Goal: Information Seeking & Learning: Learn about a topic

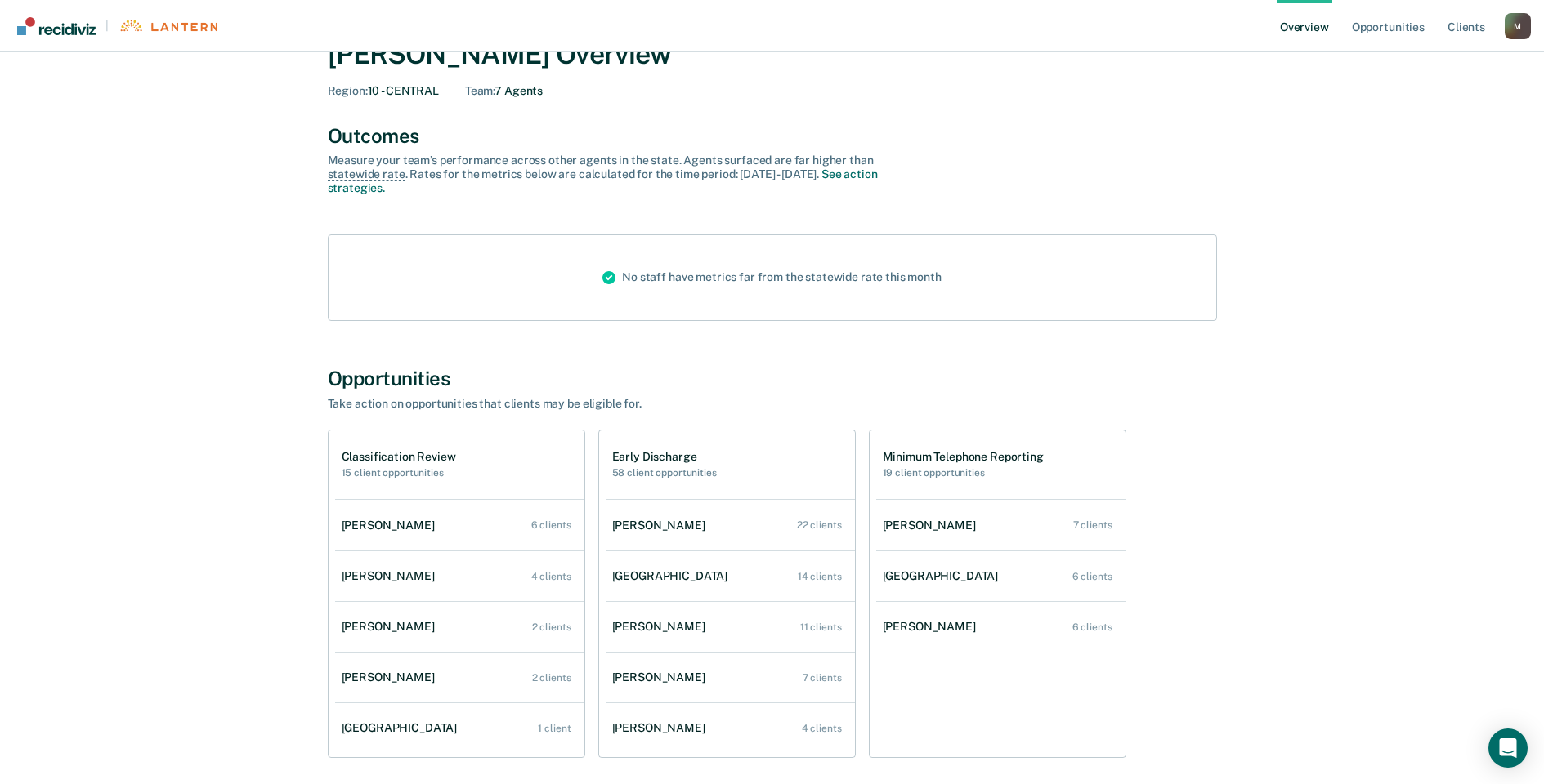
scroll to position [125, 0]
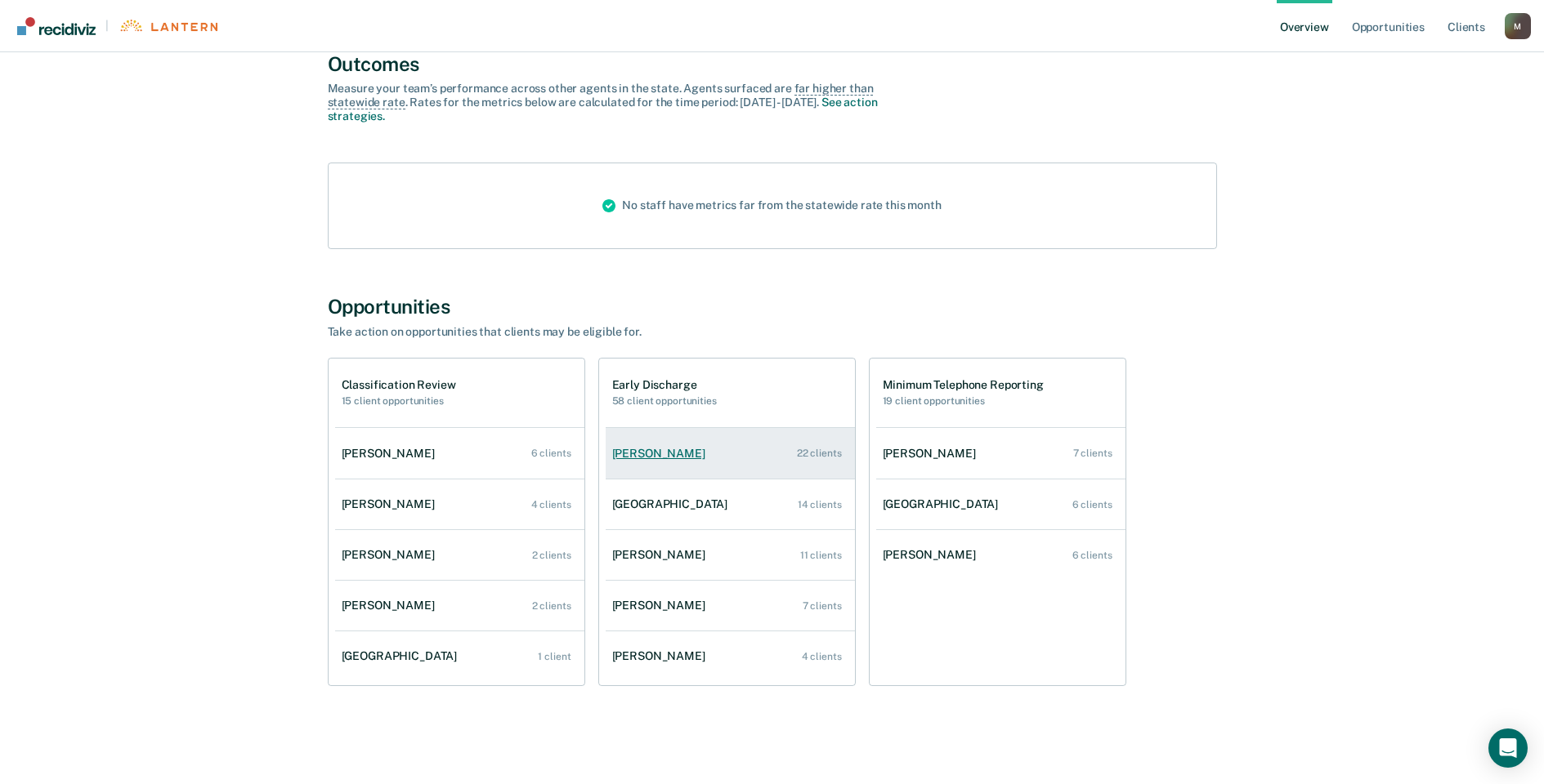
click at [647, 454] on div "[PERSON_NAME]" at bounding box center [662, 453] width 100 height 14
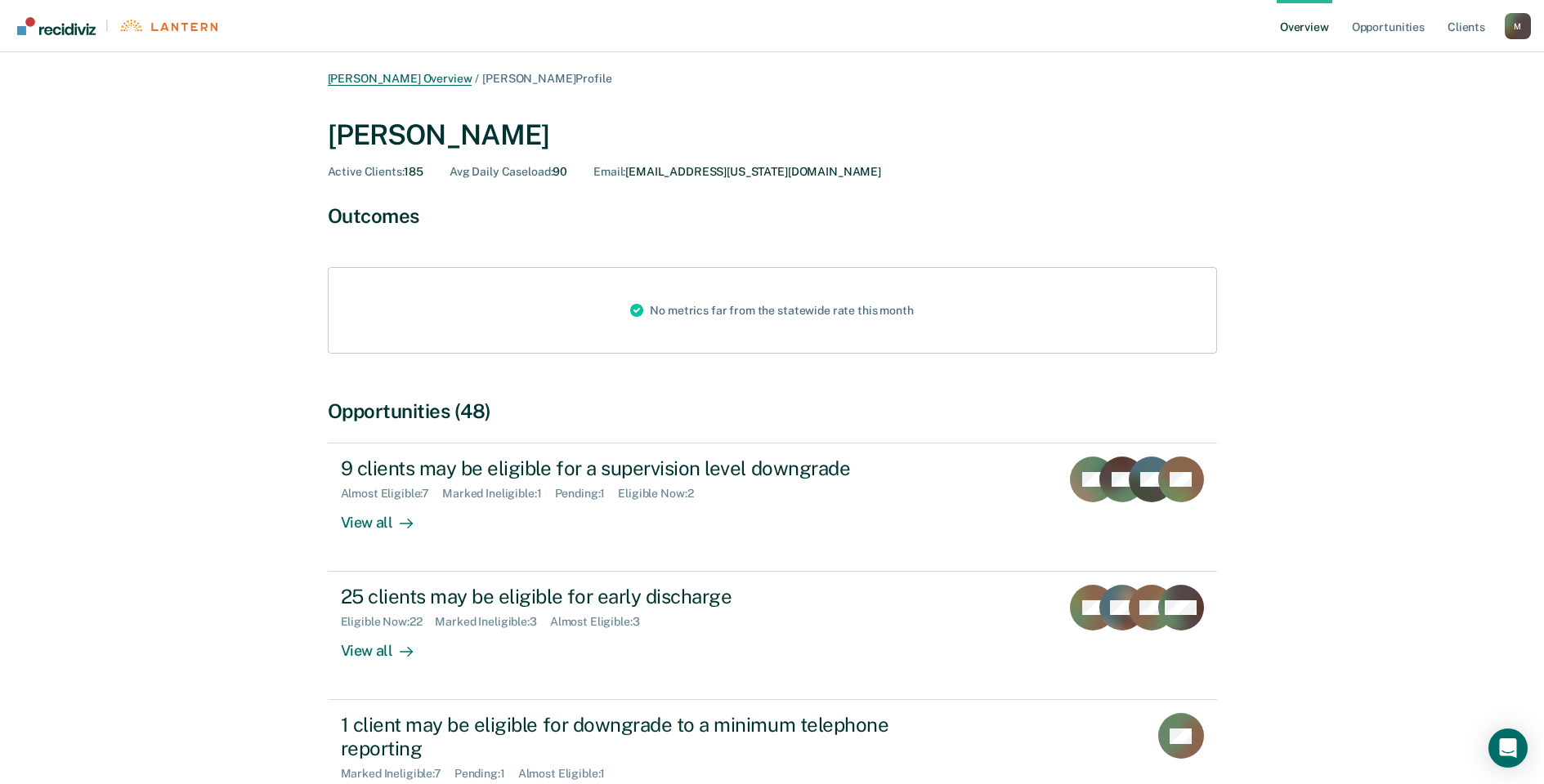
click at [411, 78] on link "[PERSON_NAME] Overview" at bounding box center [400, 79] width 145 height 14
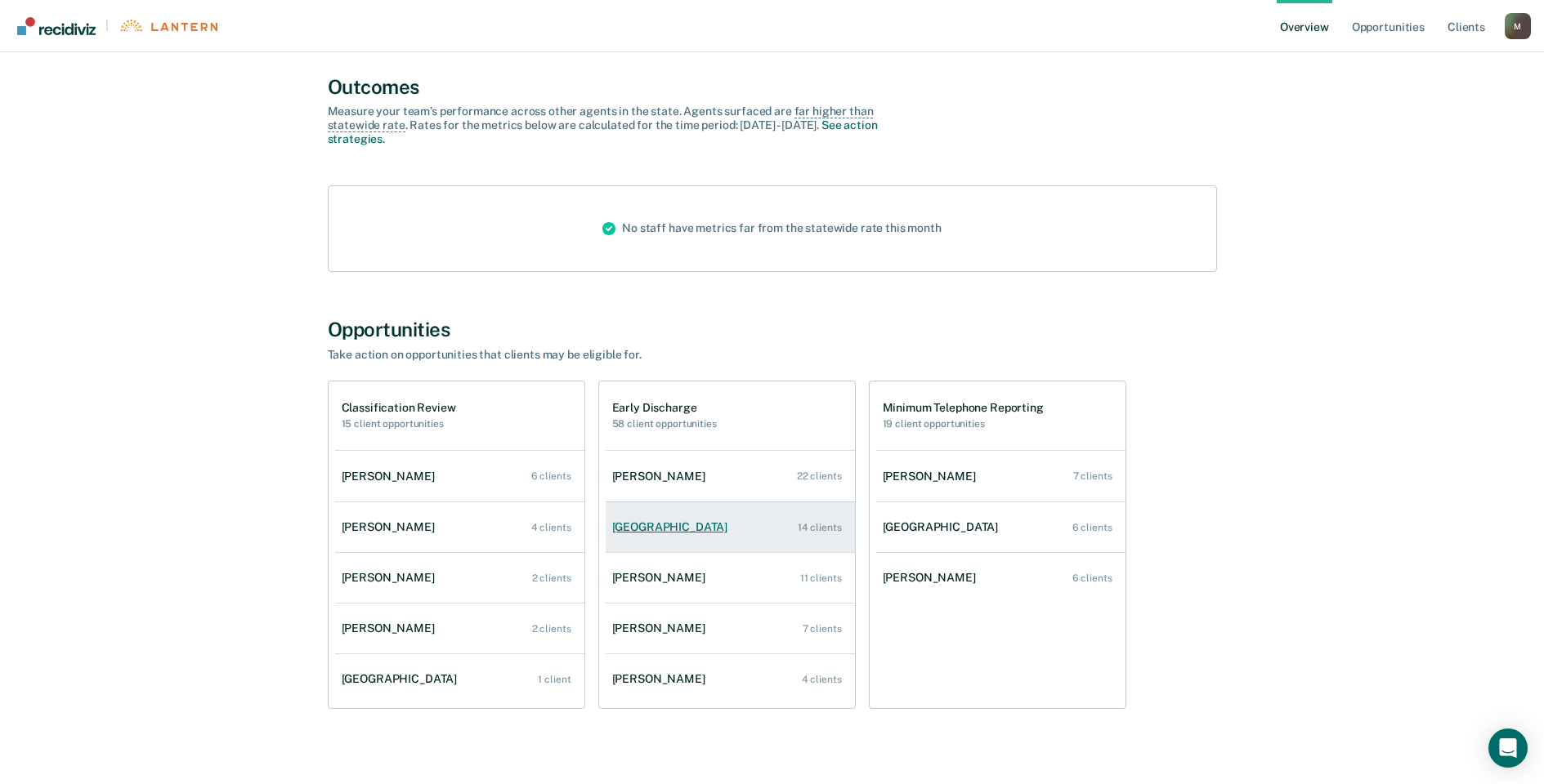
scroll to position [125, 0]
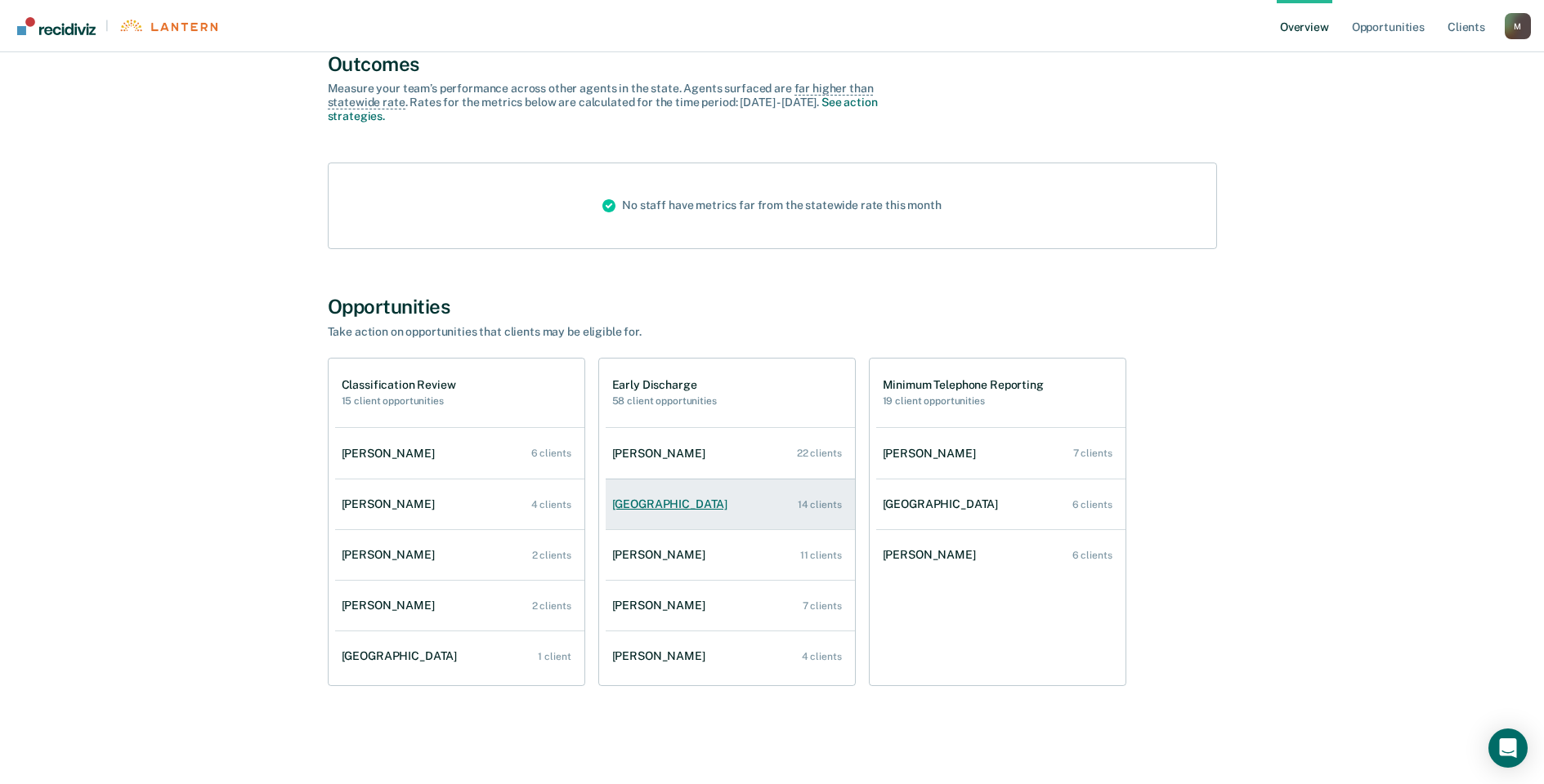
click at [669, 505] on div "[GEOGRAPHIC_DATA]" at bounding box center [674, 504] width 123 height 14
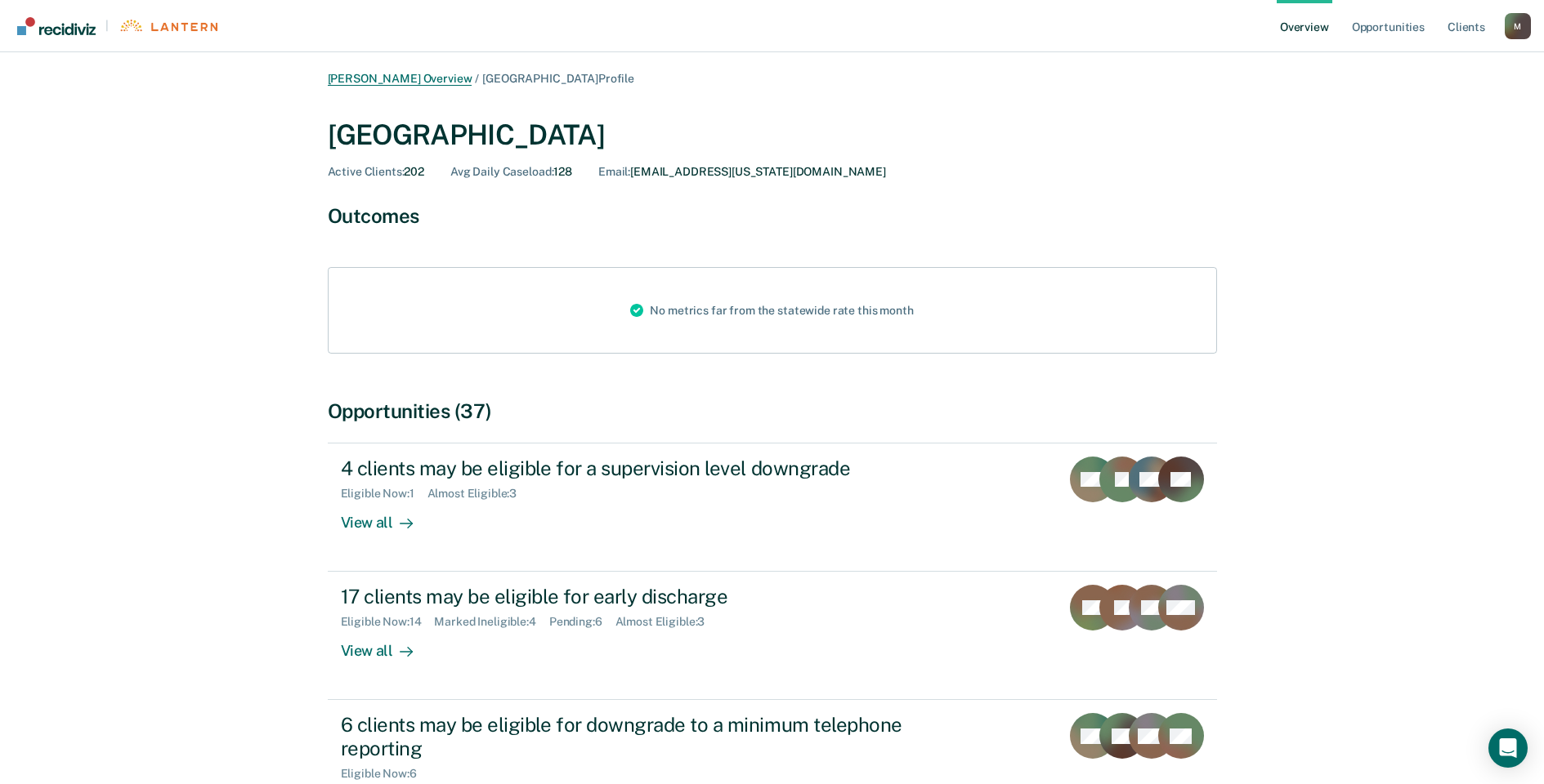
click at [344, 73] on link "[PERSON_NAME] Overview" at bounding box center [400, 79] width 145 height 14
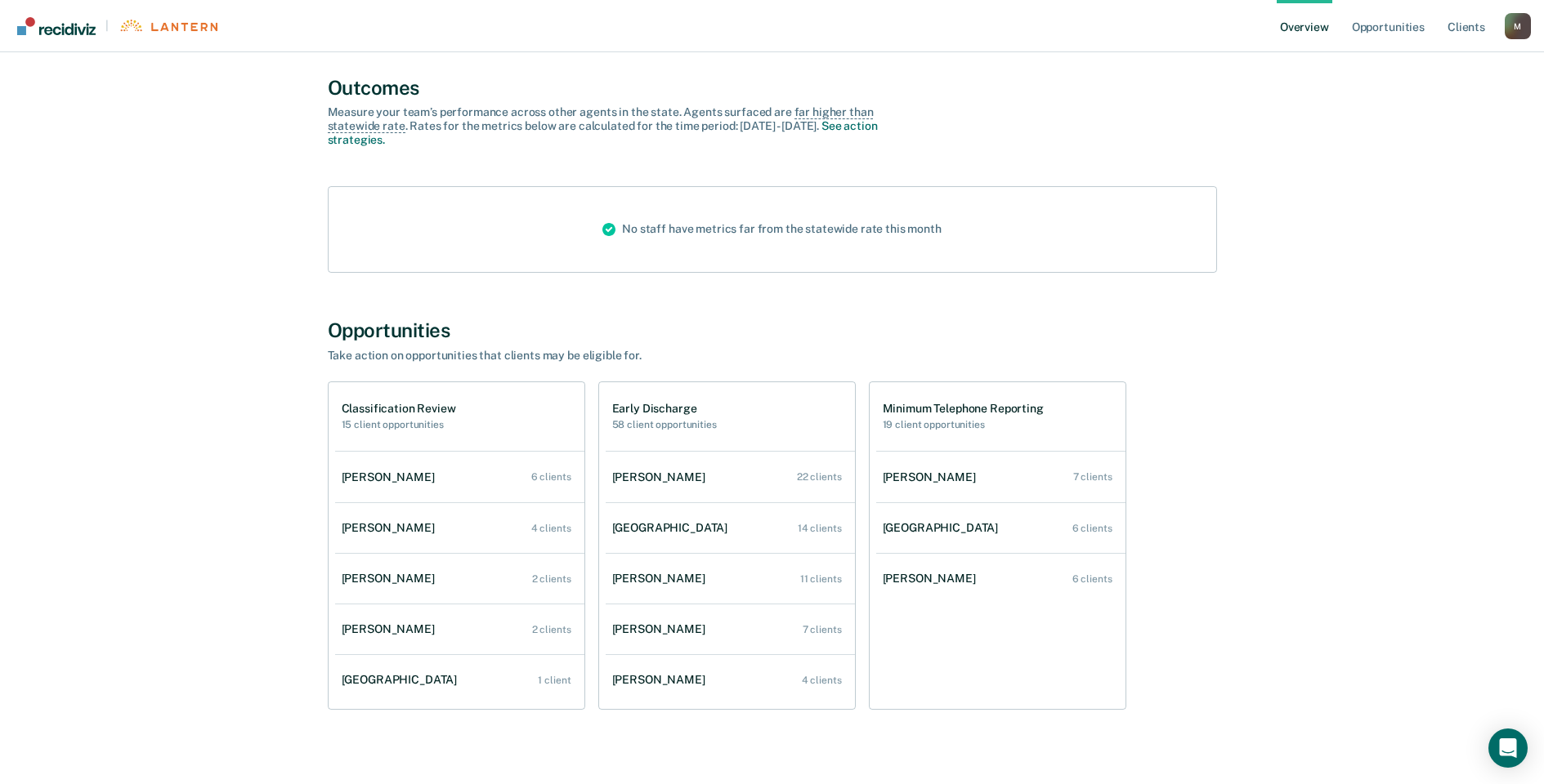
scroll to position [125, 0]
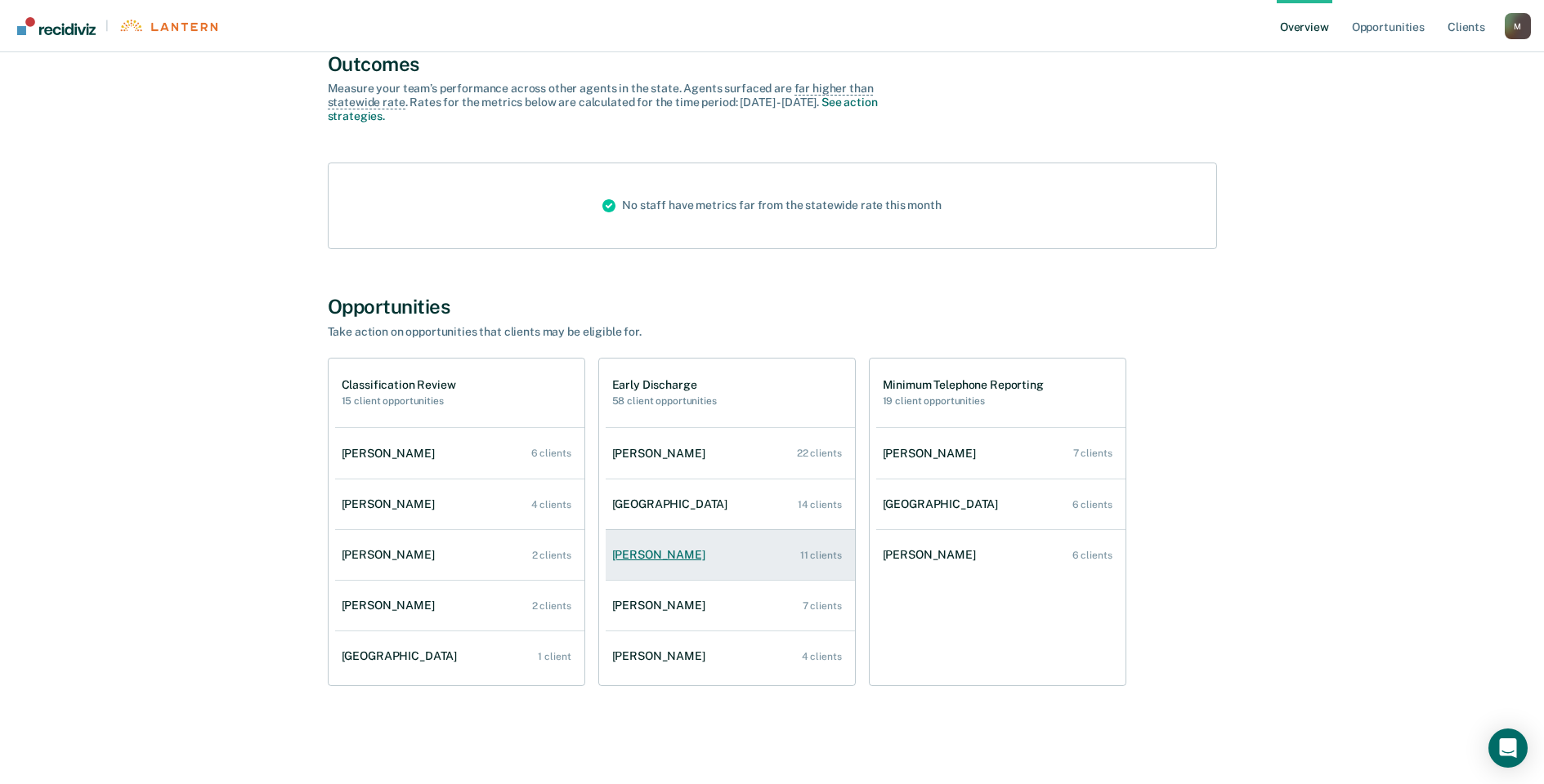
click at [666, 557] on div "[PERSON_NAME]" at bounding box center [662, 555] width 100 height 14
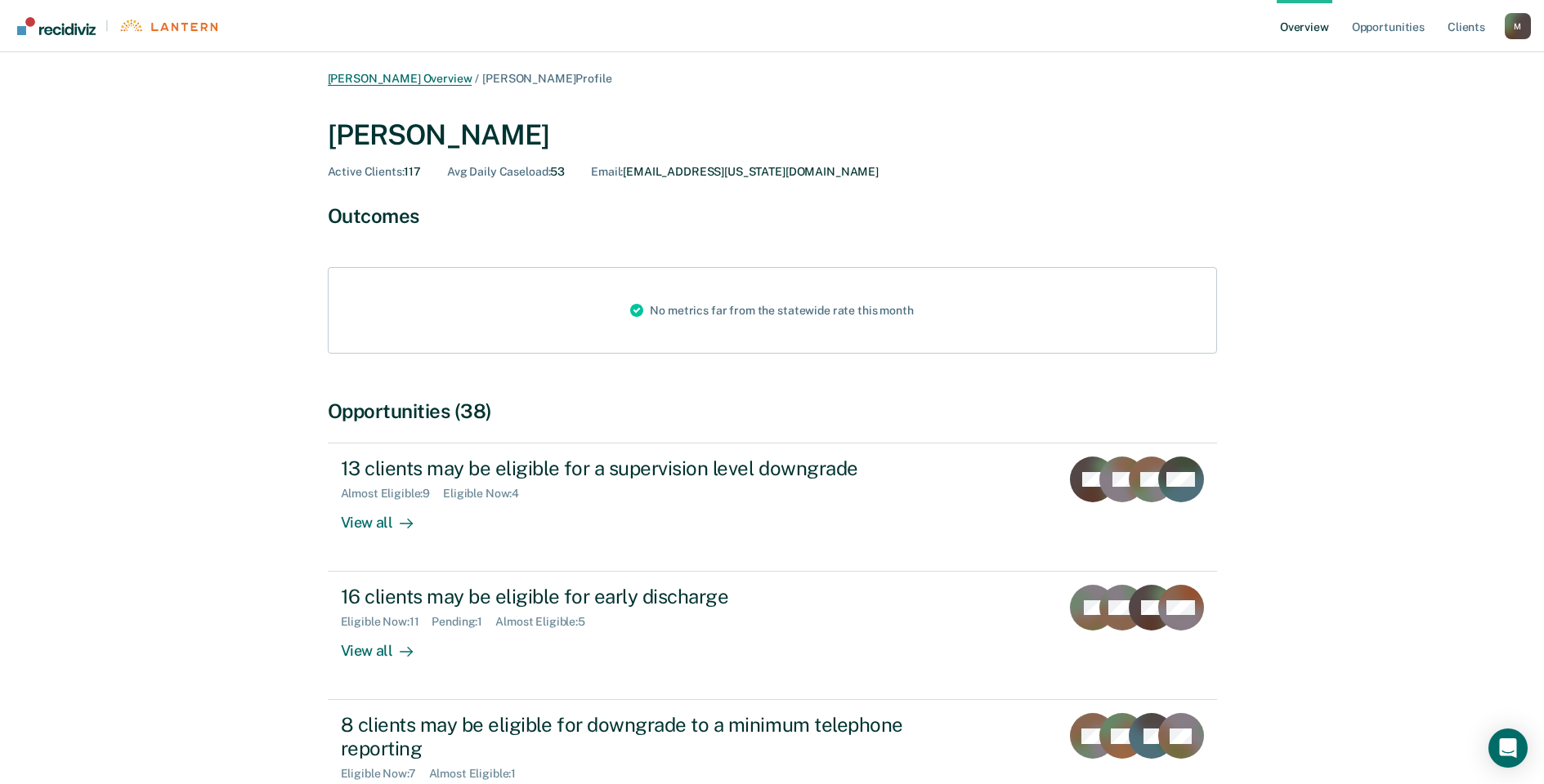
click at [393, 79] on link "[PERSON_NAME] Overview" at bounding box center [400, 79] width 145 height 14
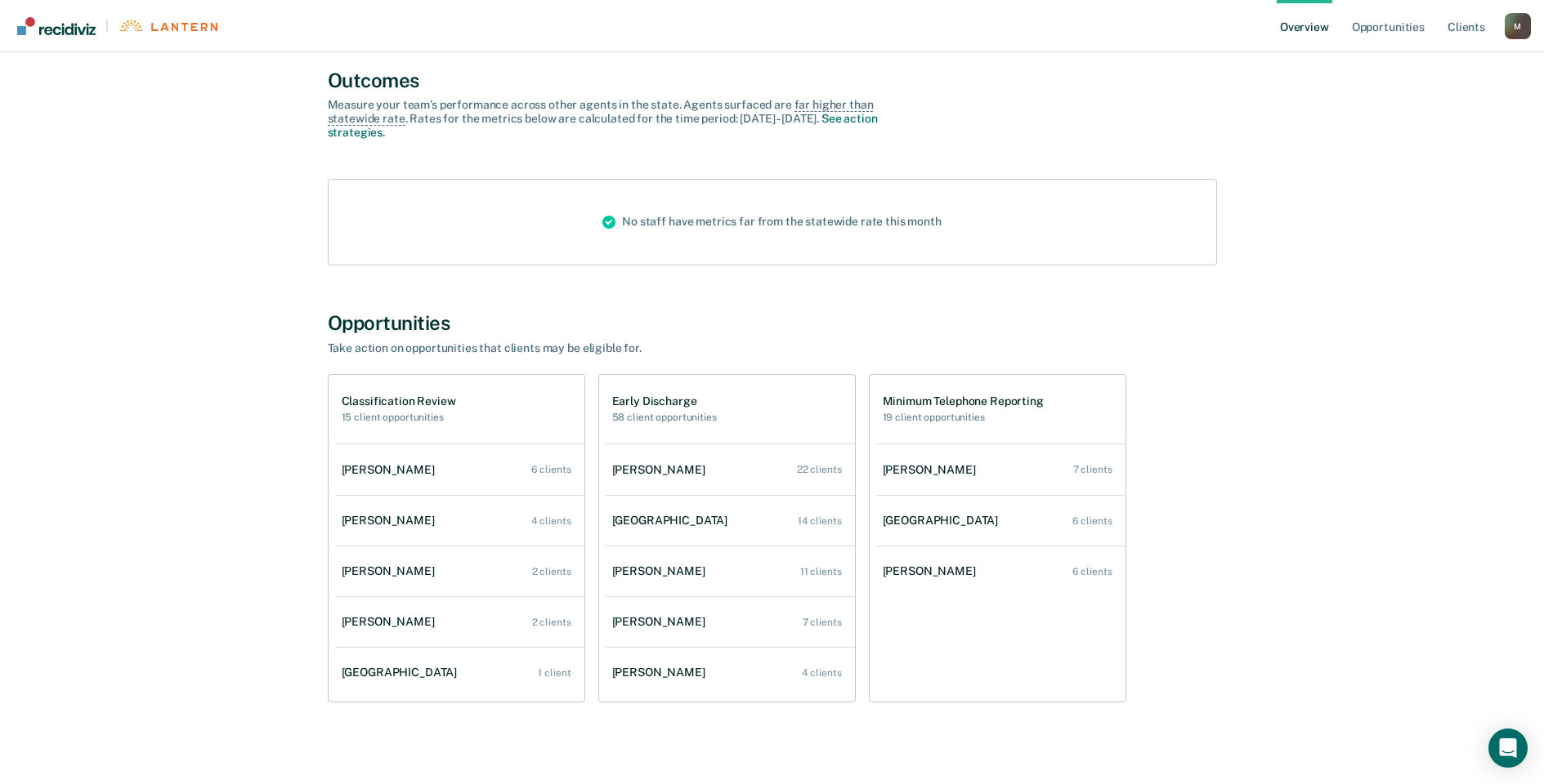
scroll to position [125, 0]
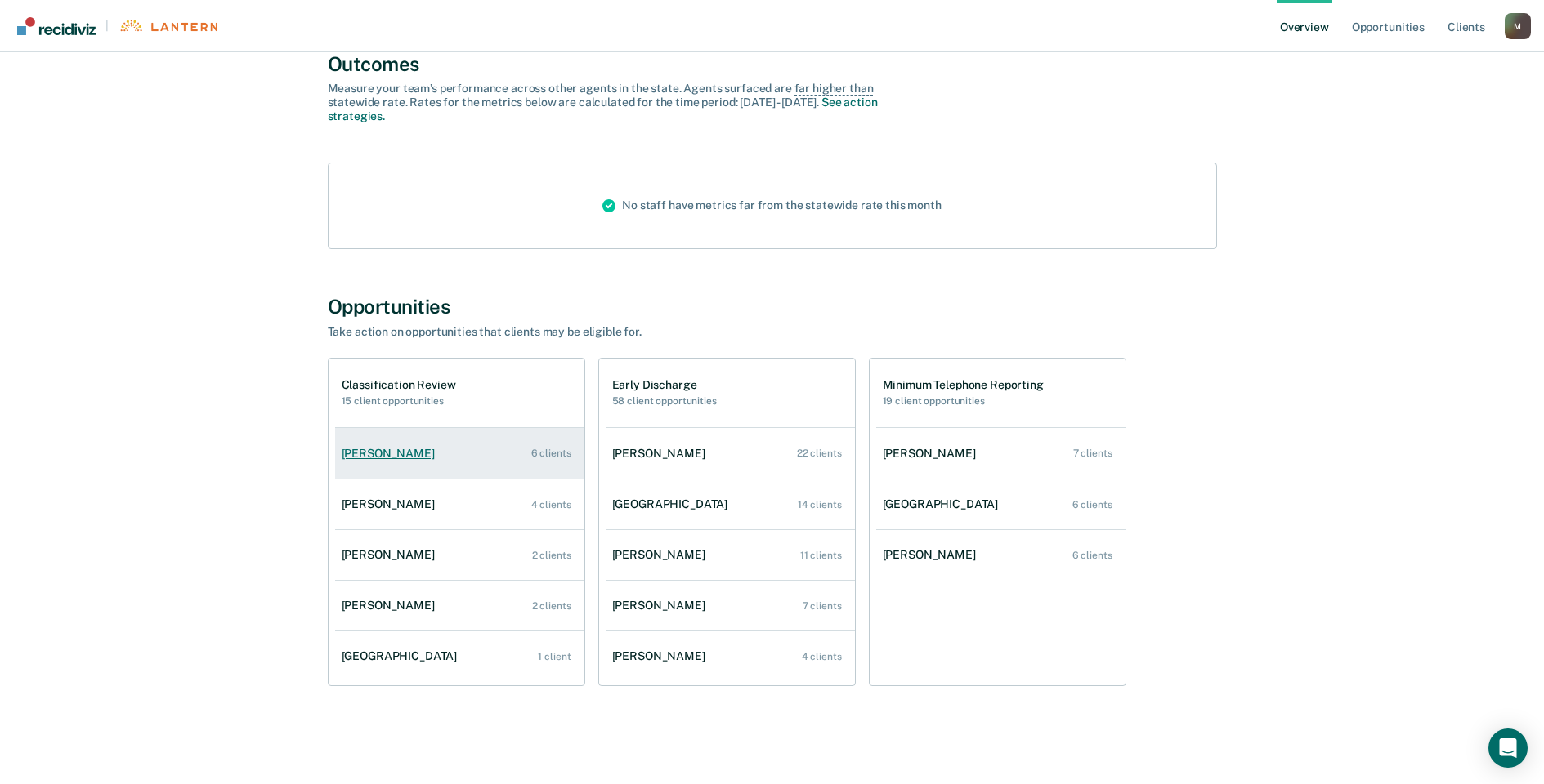
click at [375, 451] on div "[PERSON_NAME]" at bounding box center [391, 453] width 100 height 14
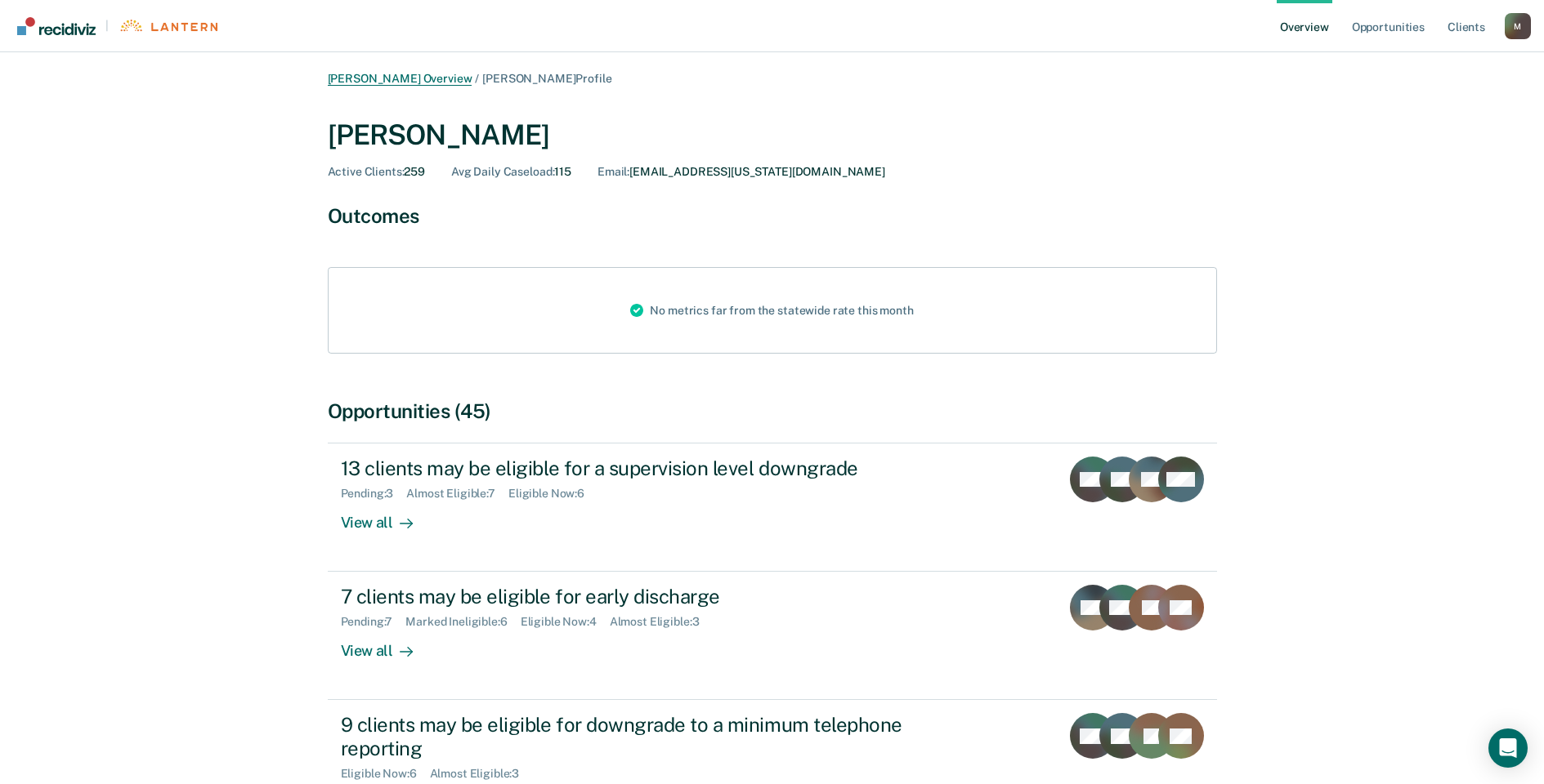
click at [400, 78] on link "[PERSON_NAME] Overview" at bounding box center [400, 79] width 145 height 14
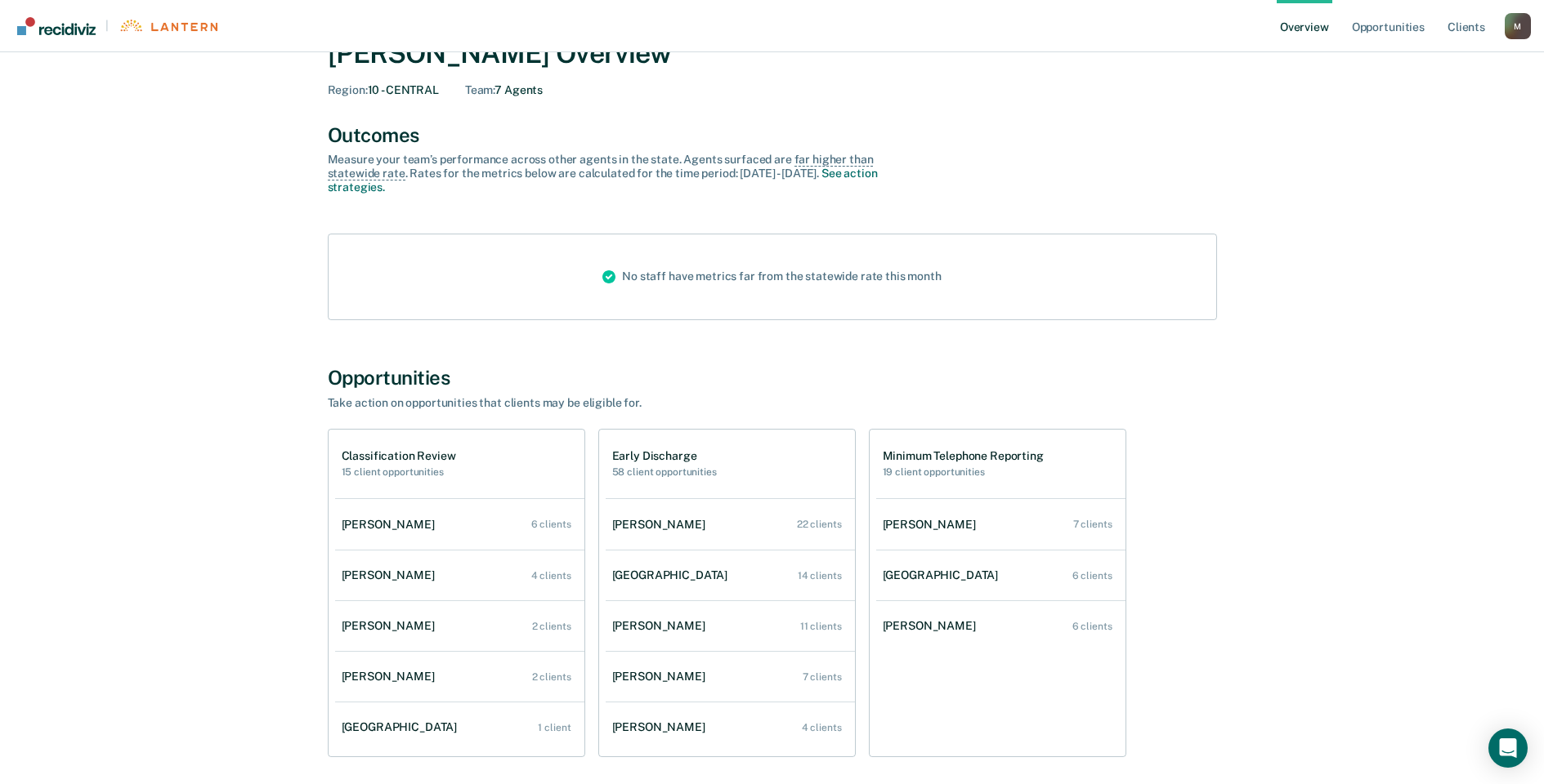
scroll to position [81, 0]
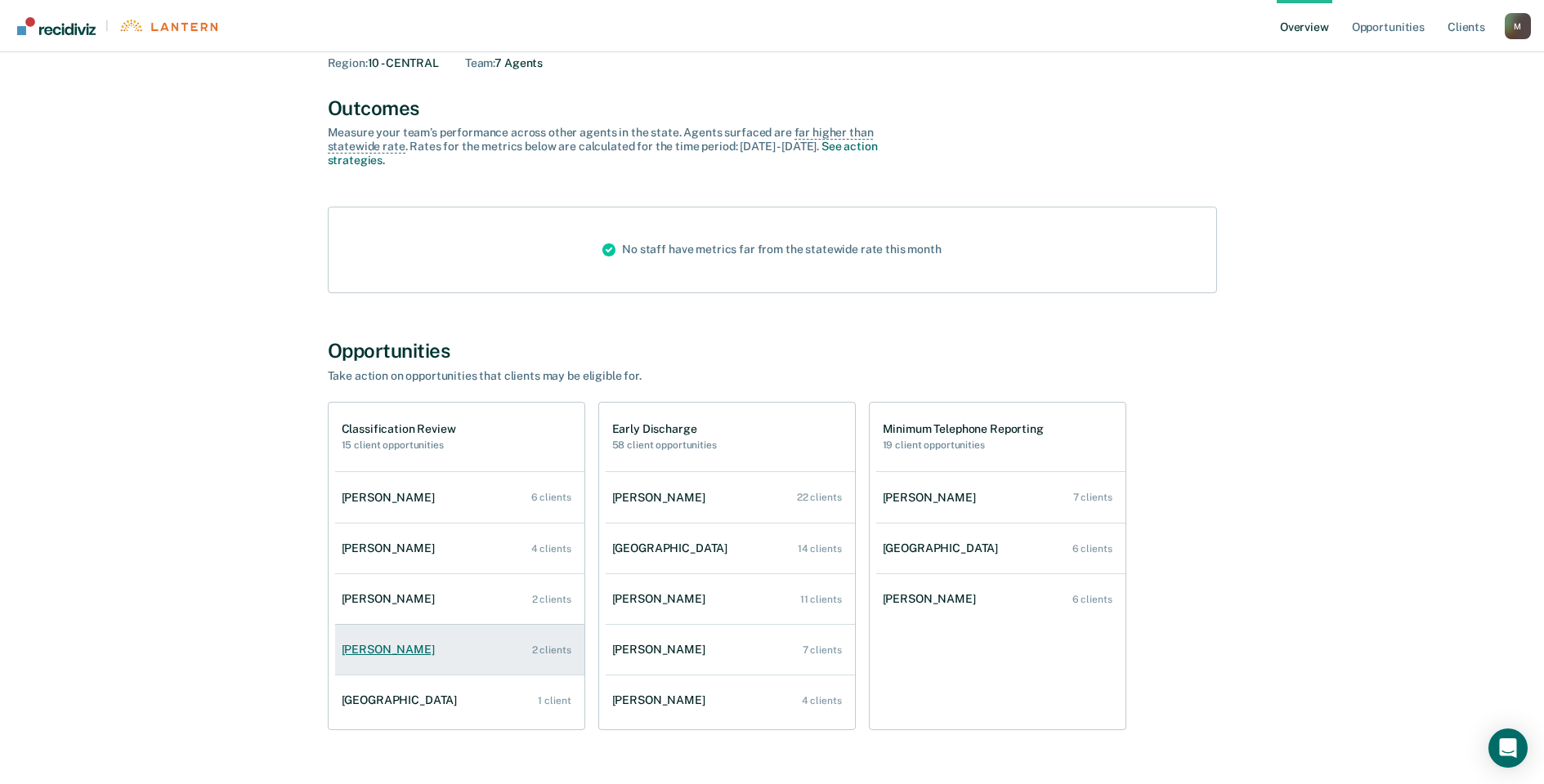
click at [375, 643] on div "[PERSON_NAME]" at bounding box center [391, 649] width 100 height 14
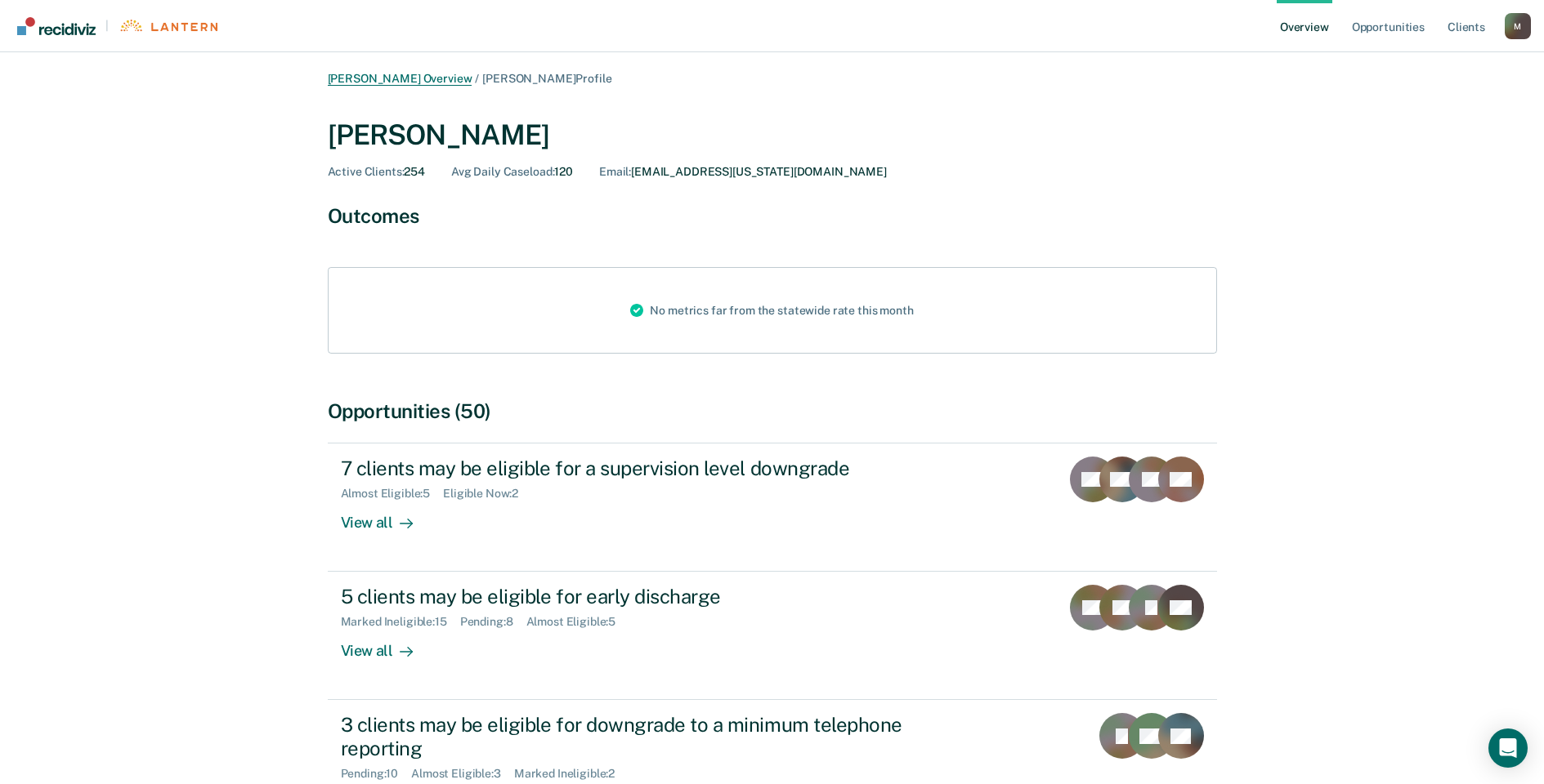
click at [366, 73] on link "[PERSON_NAME] Overview" at bounding box center [400, 79] width 145 height 14
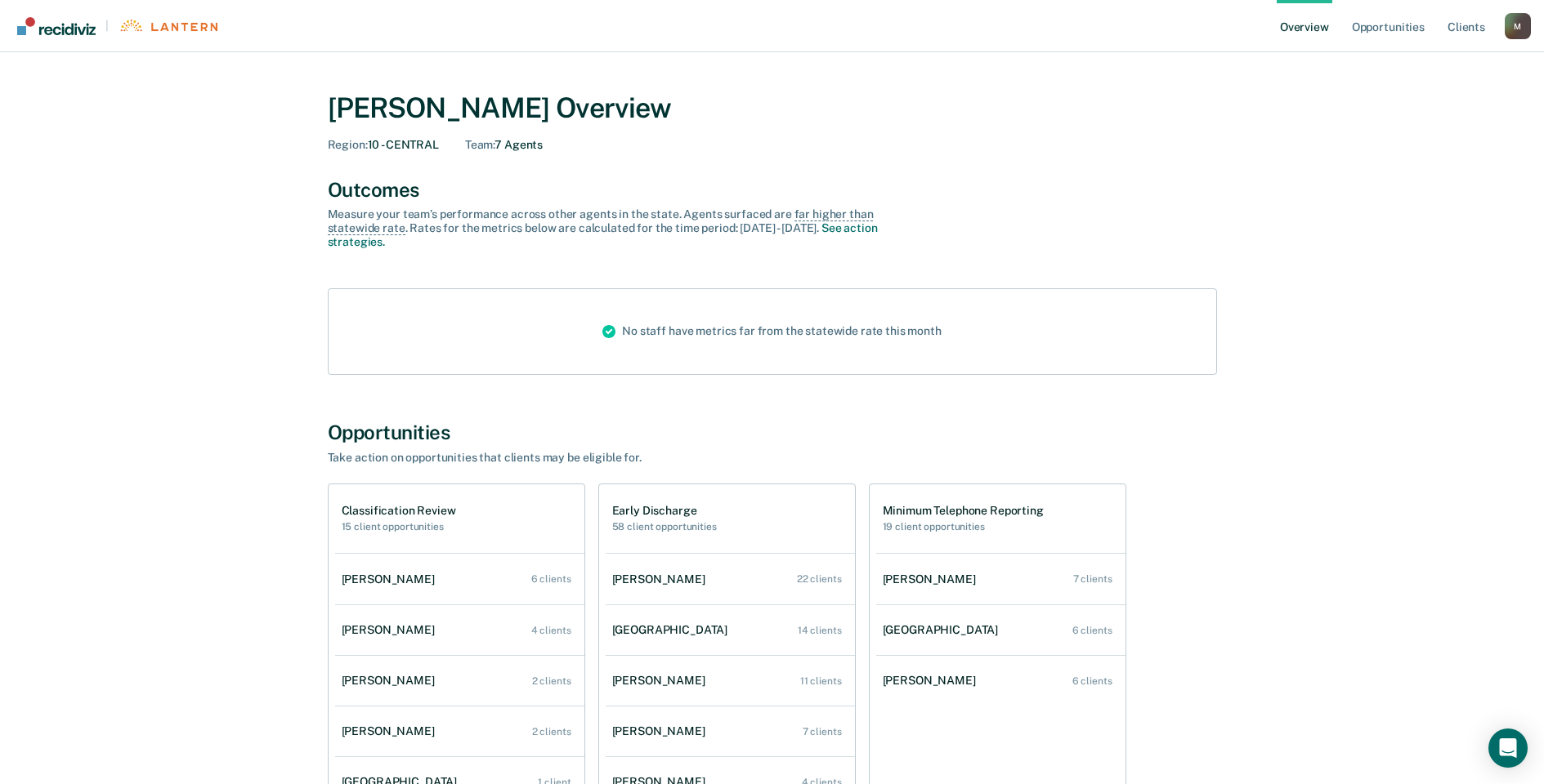
click at [518, 136] on div "[PERSON_NAME] Overview Region : 10 - CENTRAL Team : 7 Agents" at bounding box center [772, 121] width 889 height 61
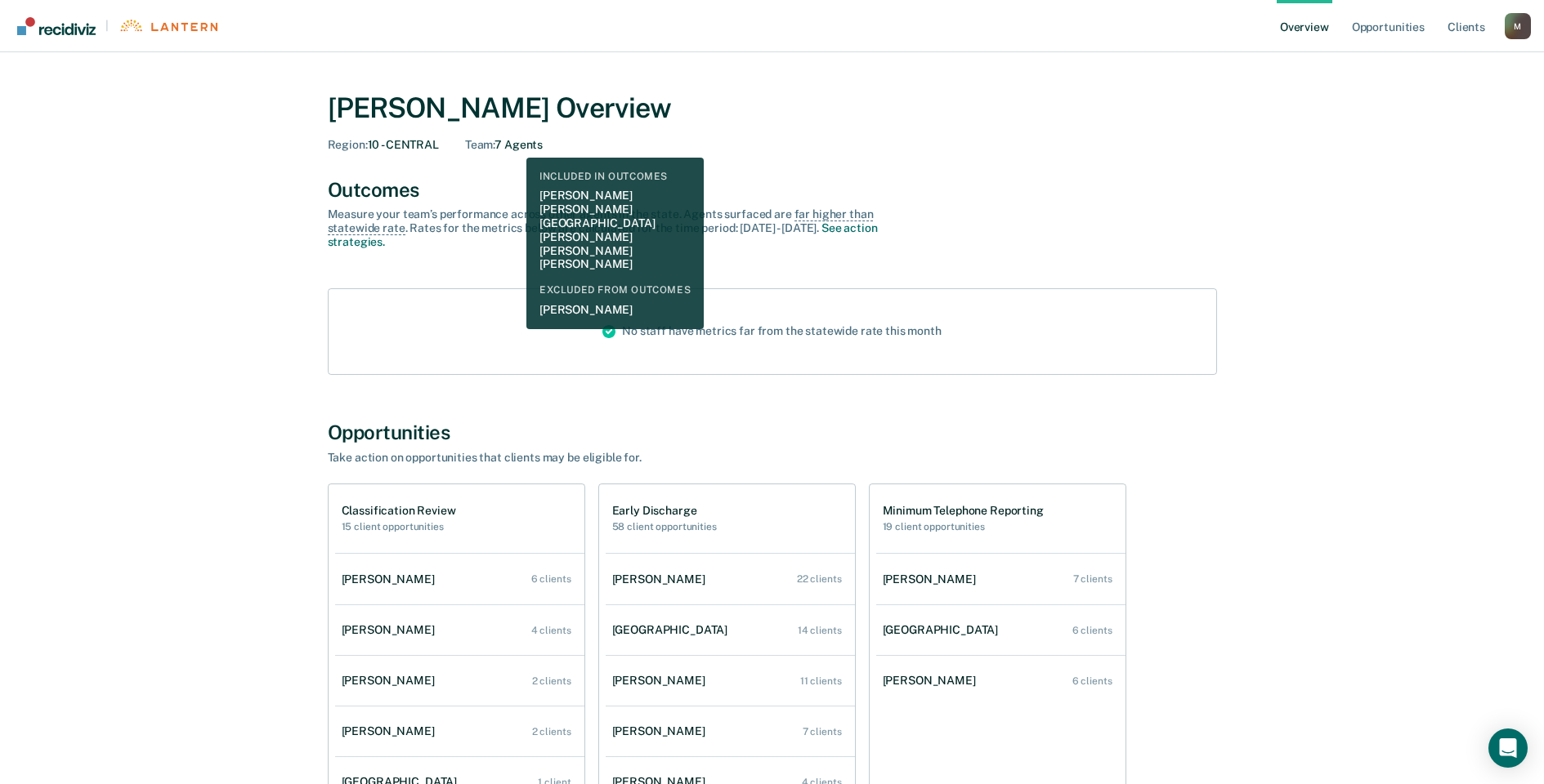
click at [514, 145] on div "Team : 7 Agents" at bounding box center [504, 145] width 77 height 14
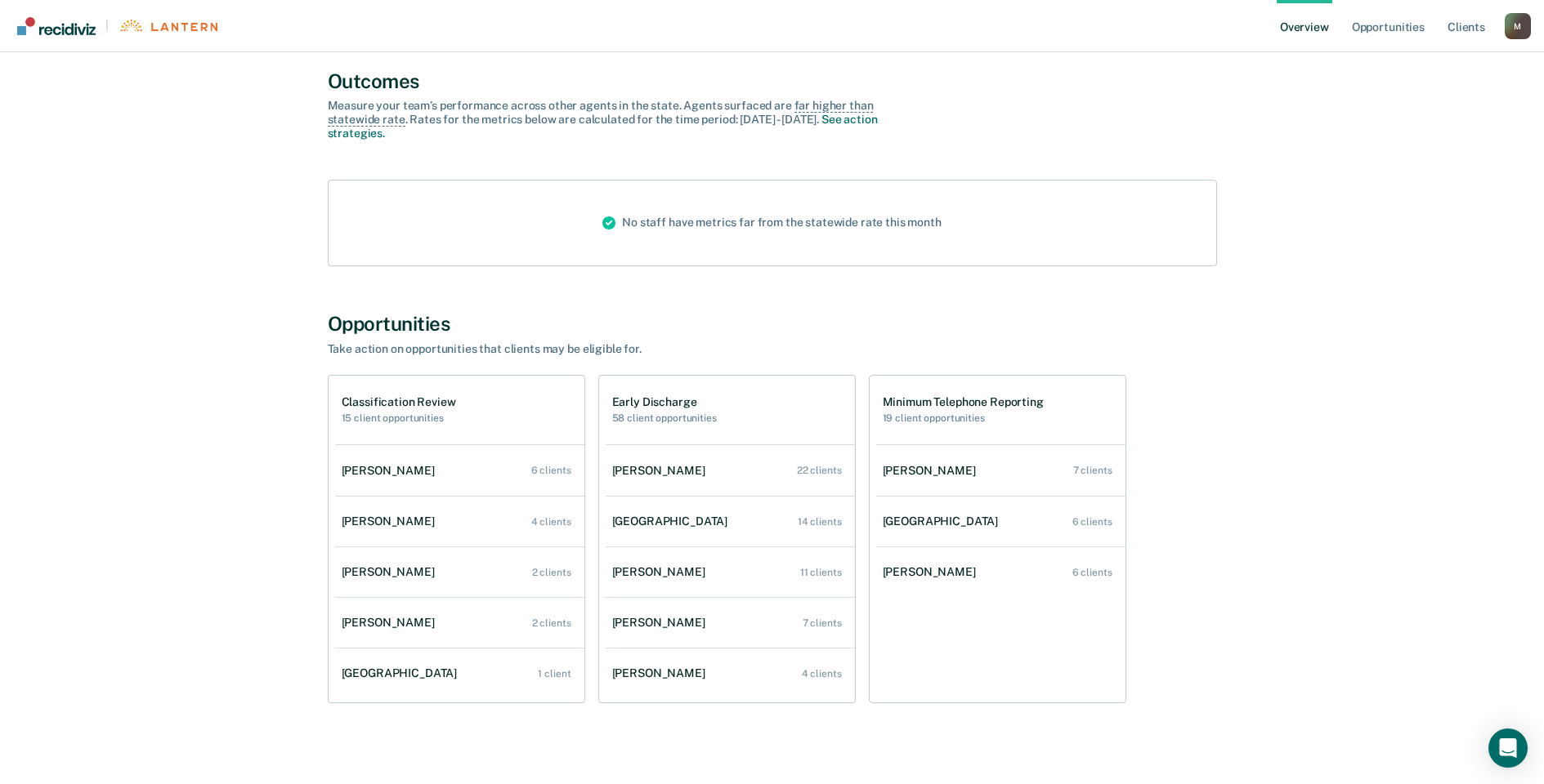
scroll to position [125, 0]
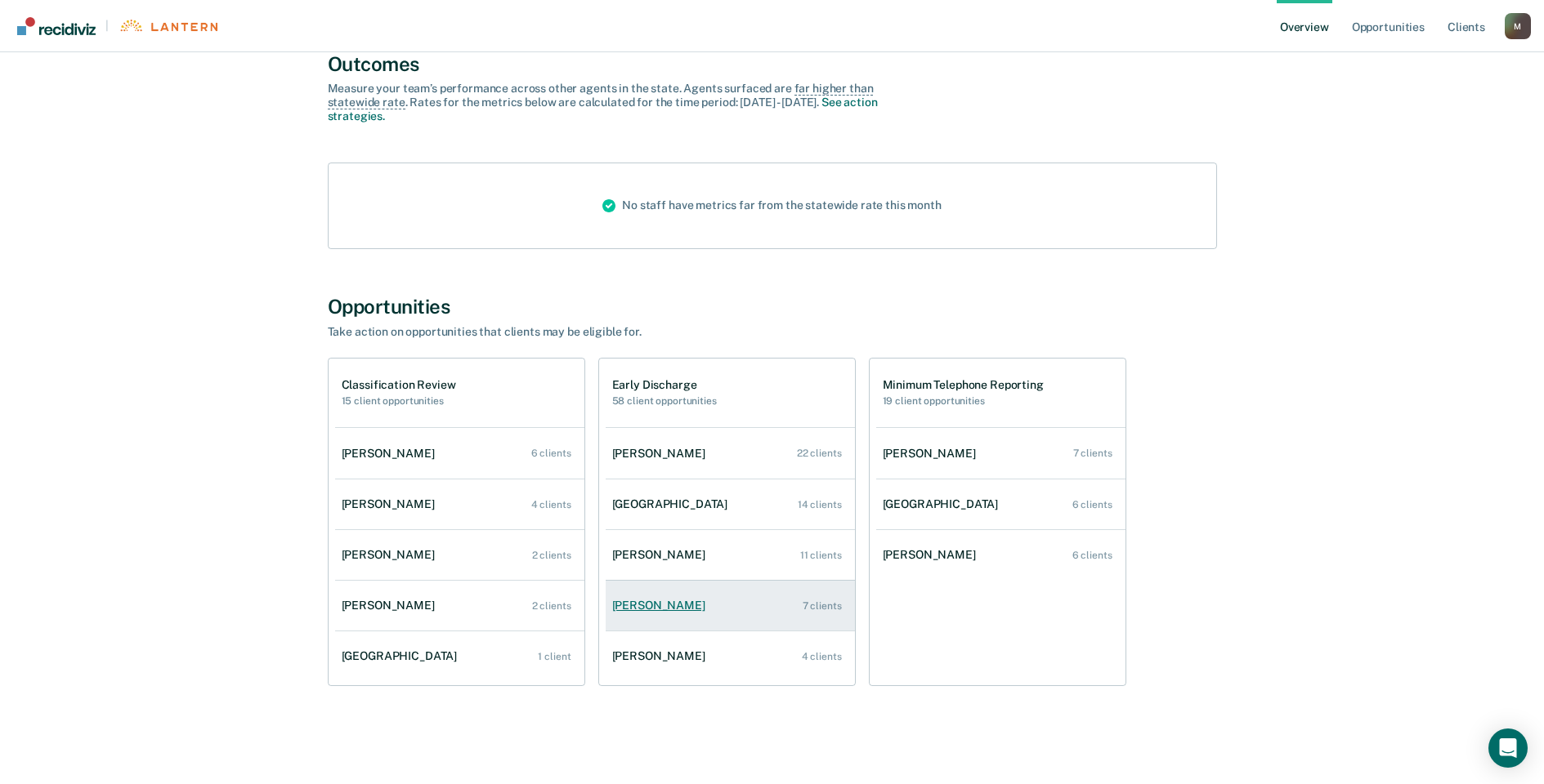
click at [644, 609] on div "[PERSON_NAME]" at bounding box center [662, 605] width 100 height 14
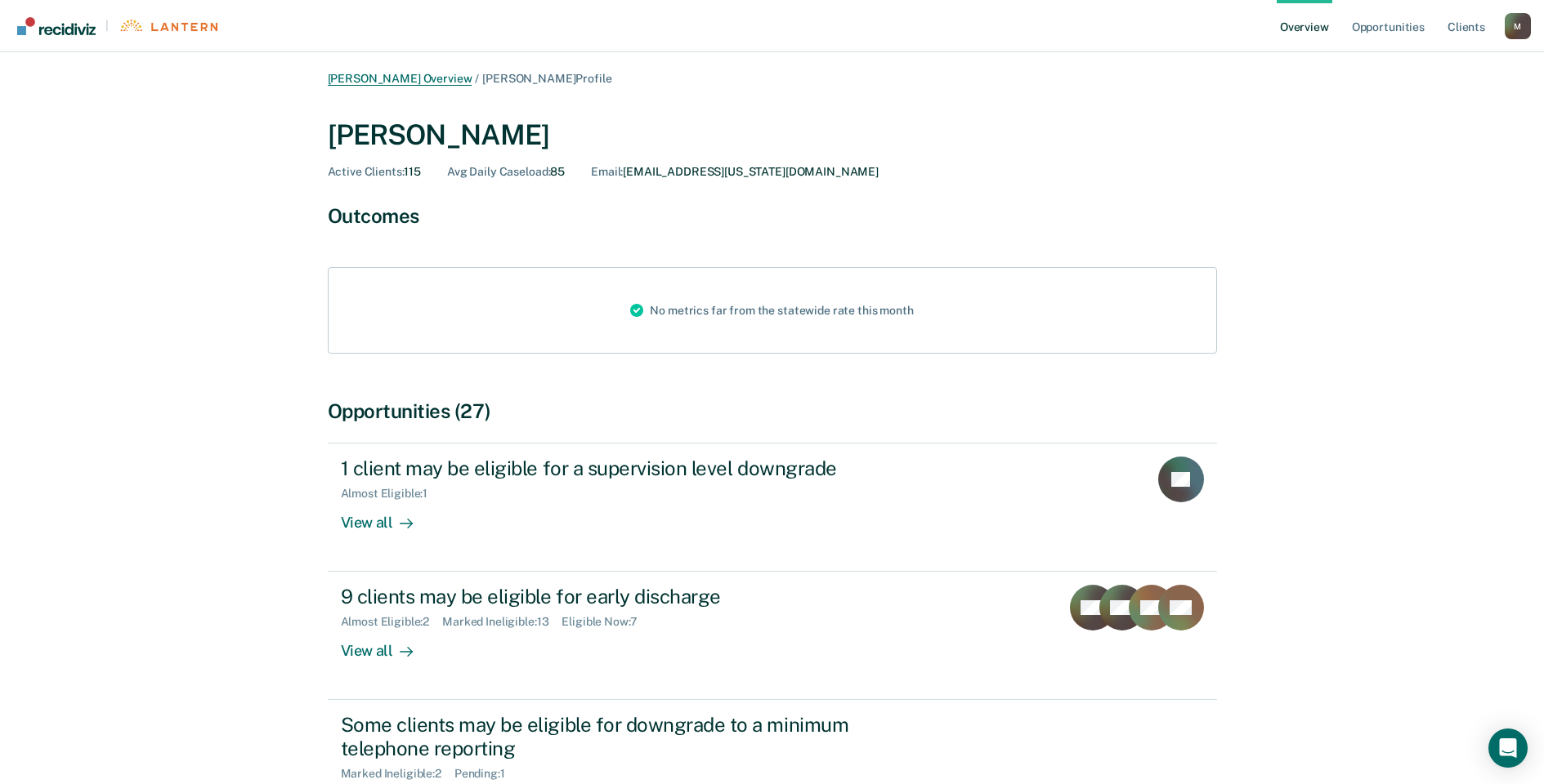
click at [423, 80] on link "[PERSON_NAME] Overview" at bounding box center [400, 79] width 145 height 14
